Goal: Task Accomplishment & Management: Manage account settings

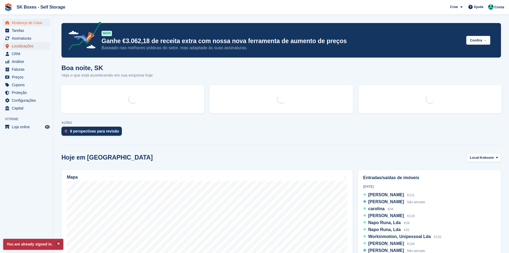
click at [28, 43] on span "Localizações" at bounding box center [28, 45] width 32 height 7
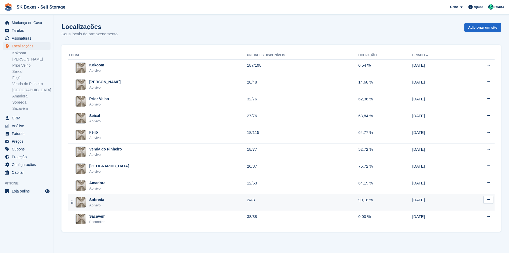
click at [115, 204] on div "Sobreda Ao vivo" at bounding box center [158, 202] width 178 height 11
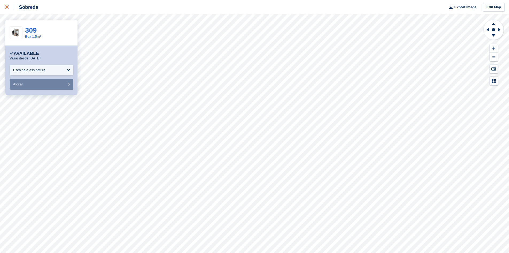
click at [4, 8] on link at bounding box center [7, 7] width 14 height 14
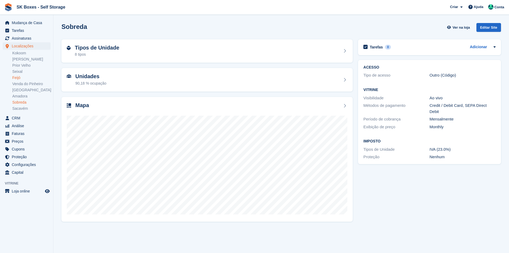
click at [22, 79] on link "Feijó" at bounding box center [31, 77] width 38 height 5
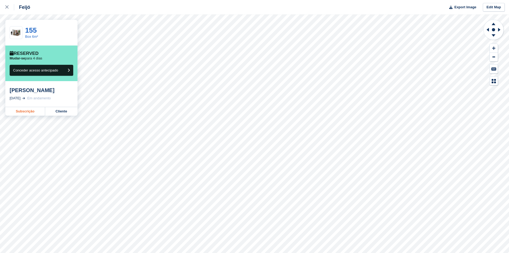
click at [35, 115] on link "Subscrição" at bounding box center [25, 111] width 40 height 9
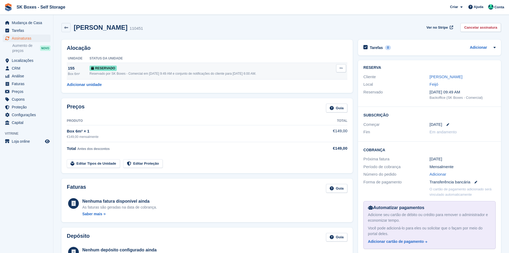
click at [341, 66] on button at bounding box center [341, 68] width 10 height 8
click at [323, 93] on p "Desalocar" at bounding box center [320, 94] width 47 height 7
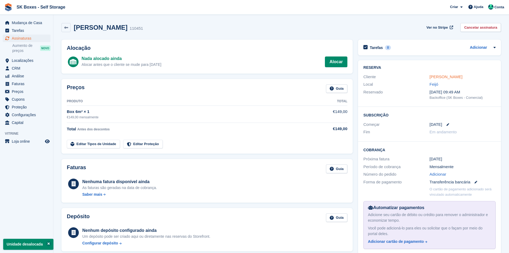
click at [463, 74] on link "[PERSON_NAME]" at bounding box center [446, 76] width 33 height 5
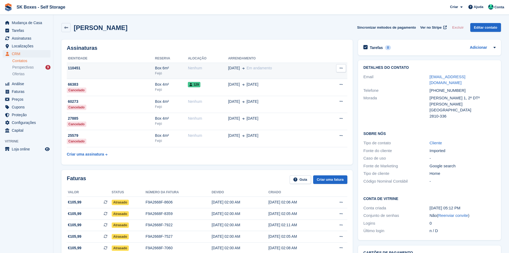
click at [224, 71] on div "Nenhum" at bounding box center [208, 68] width 40 height 6
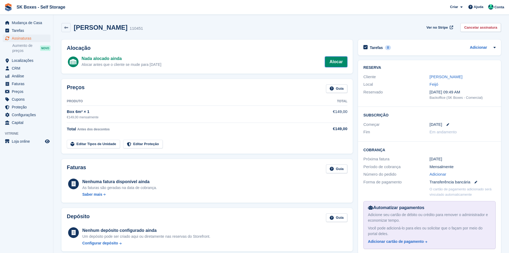
click at [332, 60] on link "Alocar" at bounding box center [336, 61] width 22 height 11
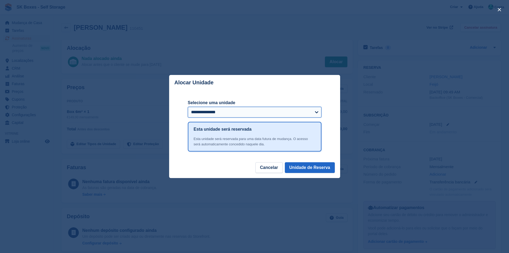
click at [250, 117] on select "**********" at bounding box center [255, 112] width 134 height 11
select select "*****"
click at [188, 107] on select "**********" at bounding box center [255, 112] width 134 height 11
click at [303, 169] on button "Unidade de Reserva" at bounding box center [310, 167] width 50 height 11
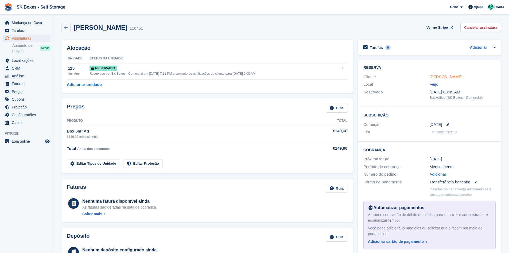
click at [444, 78] on link "[PERSON_NAME]" at bounding box center [446, 76] width 33 height 5
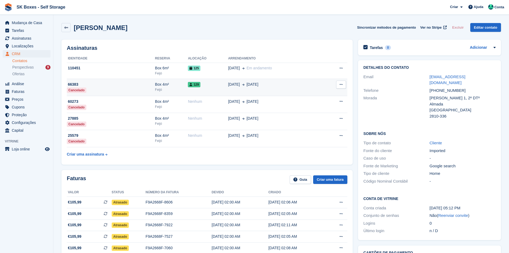
click at [232, 83] on span "[DATE]" at bounding box center [234, 85] width 12 height 6
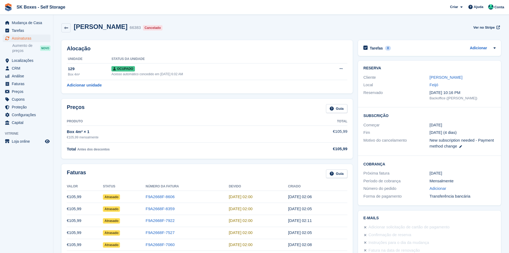
click at [348, 68] on div "Alocação Unidade Status da unidade 129 Box 4m² Ocupado Acesso automático conced…" at bounding box center [206, 66] width 291 height 53
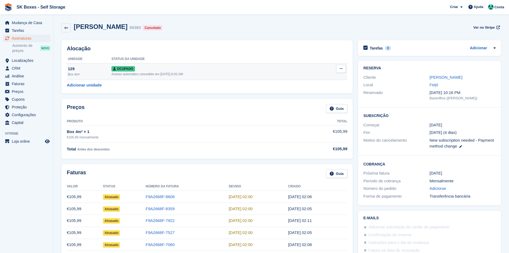
click at [346, 68] on button at bounding box center [341, 69] width 10 height 8
click at [323, 98] on p "Desalocar" at bounding box center [320, 97] width 47 height 7
